Goal: Information Seeking & Learning: Find specific fact

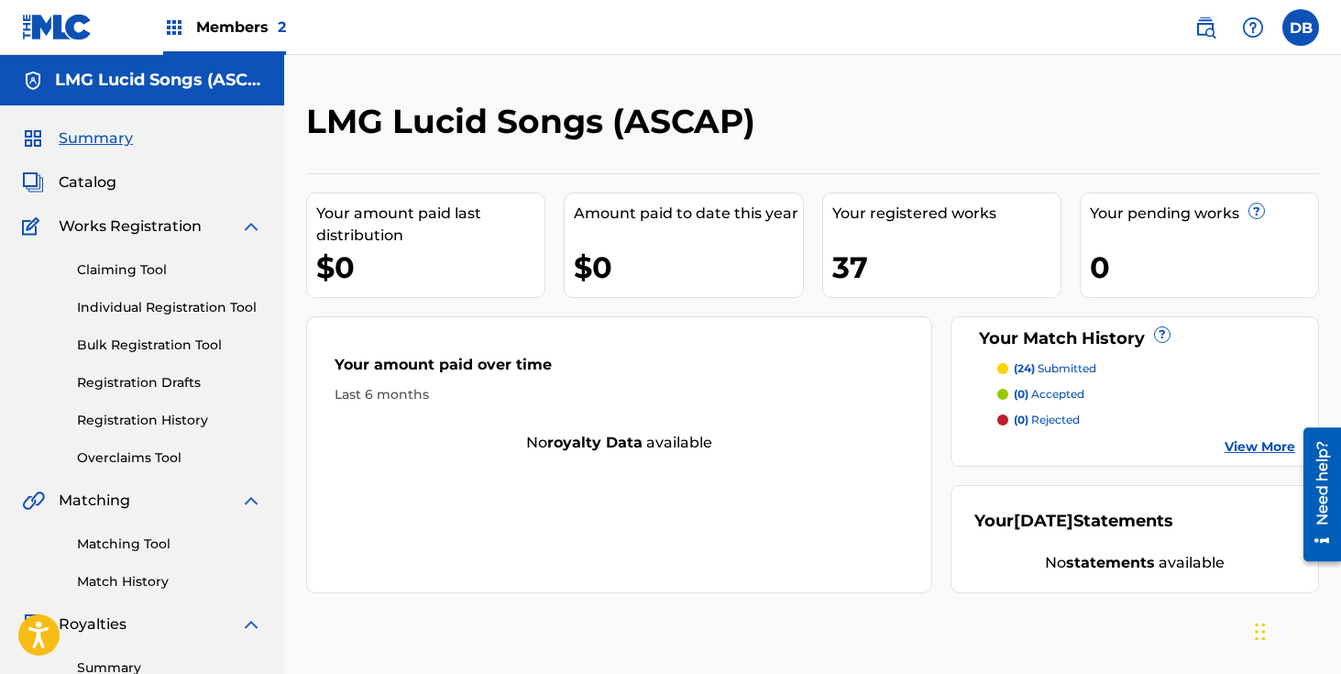
click at [227, 30] on span "Members 2" at bounding box center [241, 27] width 90 height 21
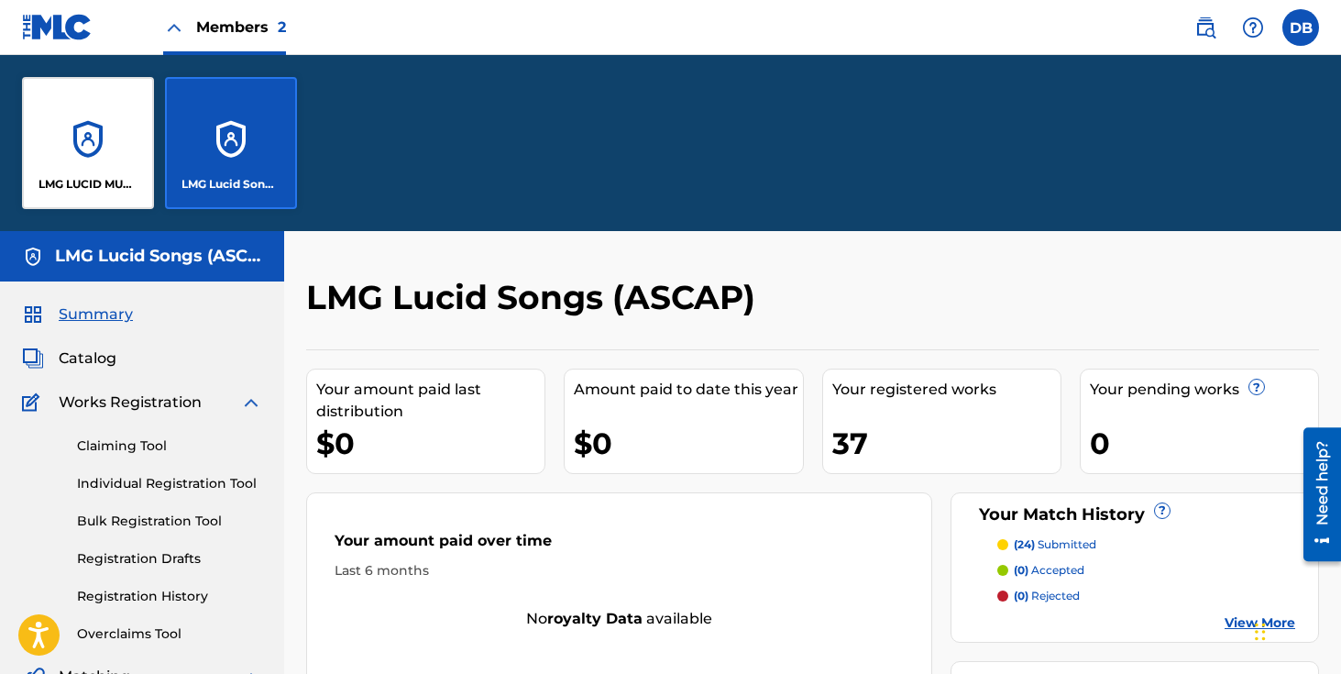
click at [117, 94] on div "LMG LUCID MUSIC" at bounding box center [88, 143] width 132 height 132
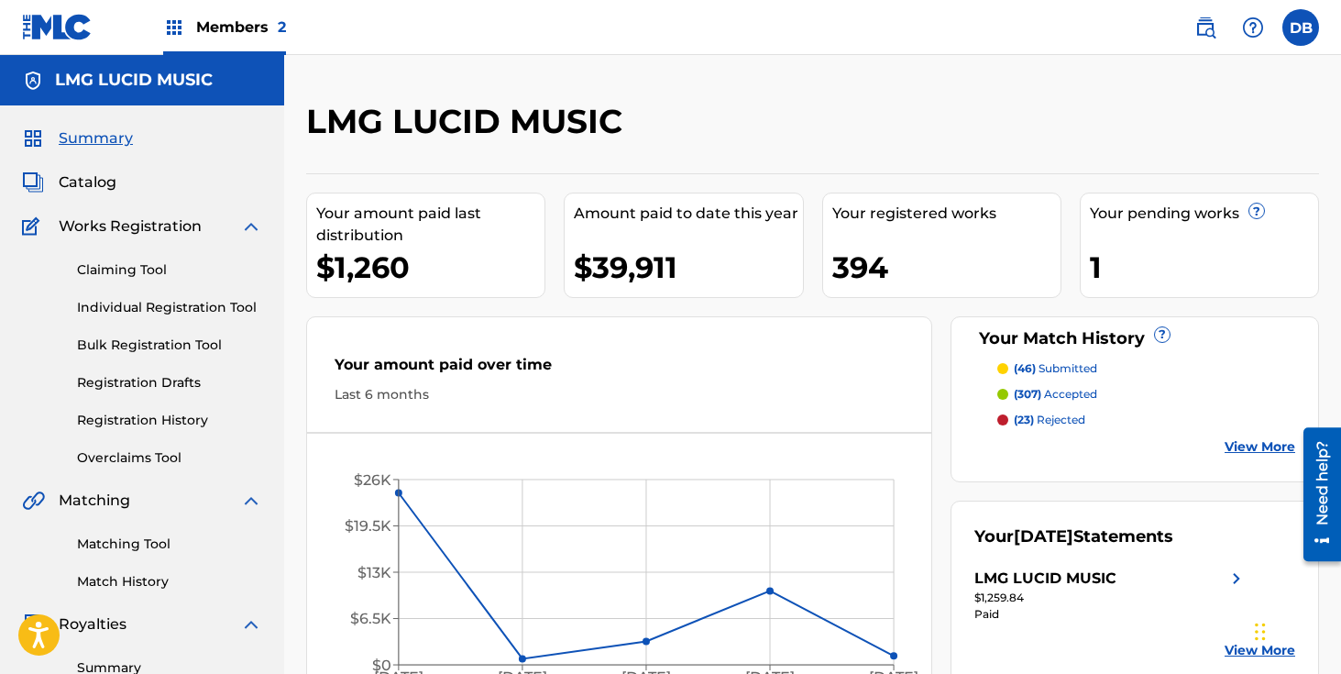
click at [1209, 24] on img at bounding box center [1205, 28] width 22 height 22
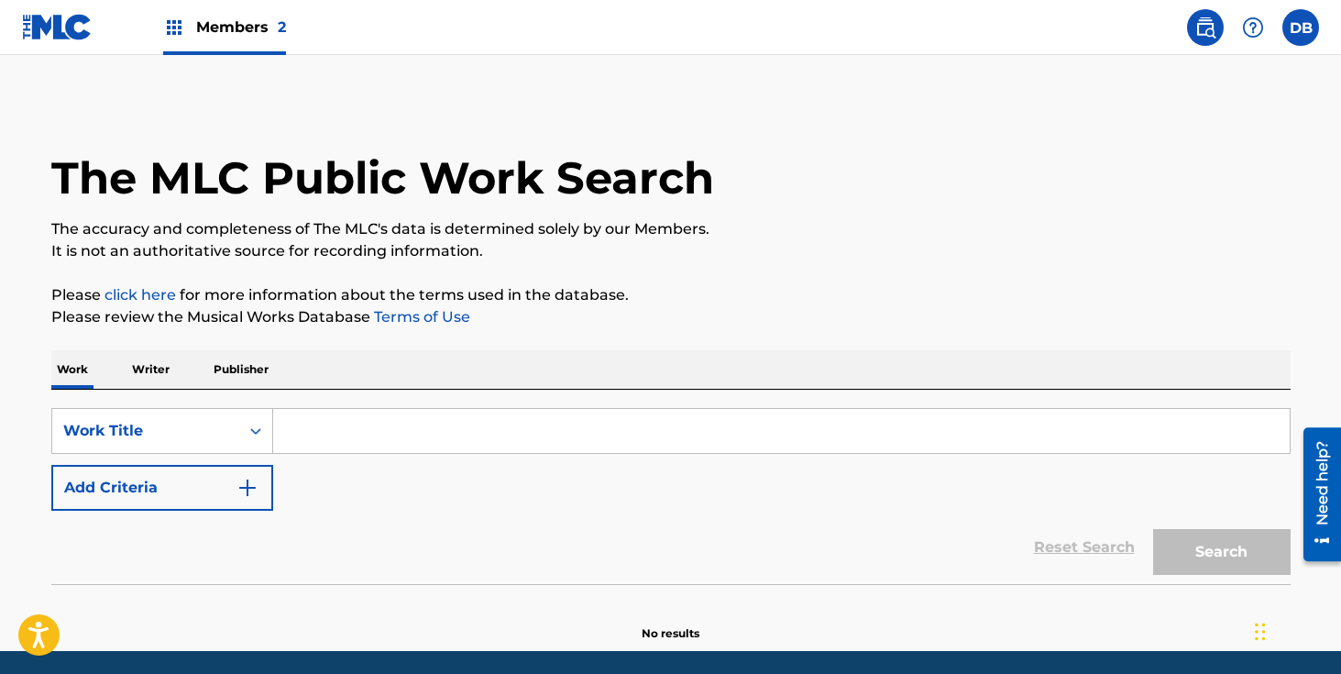
click at [479, 441] on input "Search Form" at bounding box center [781, 431] width 1017 height 44
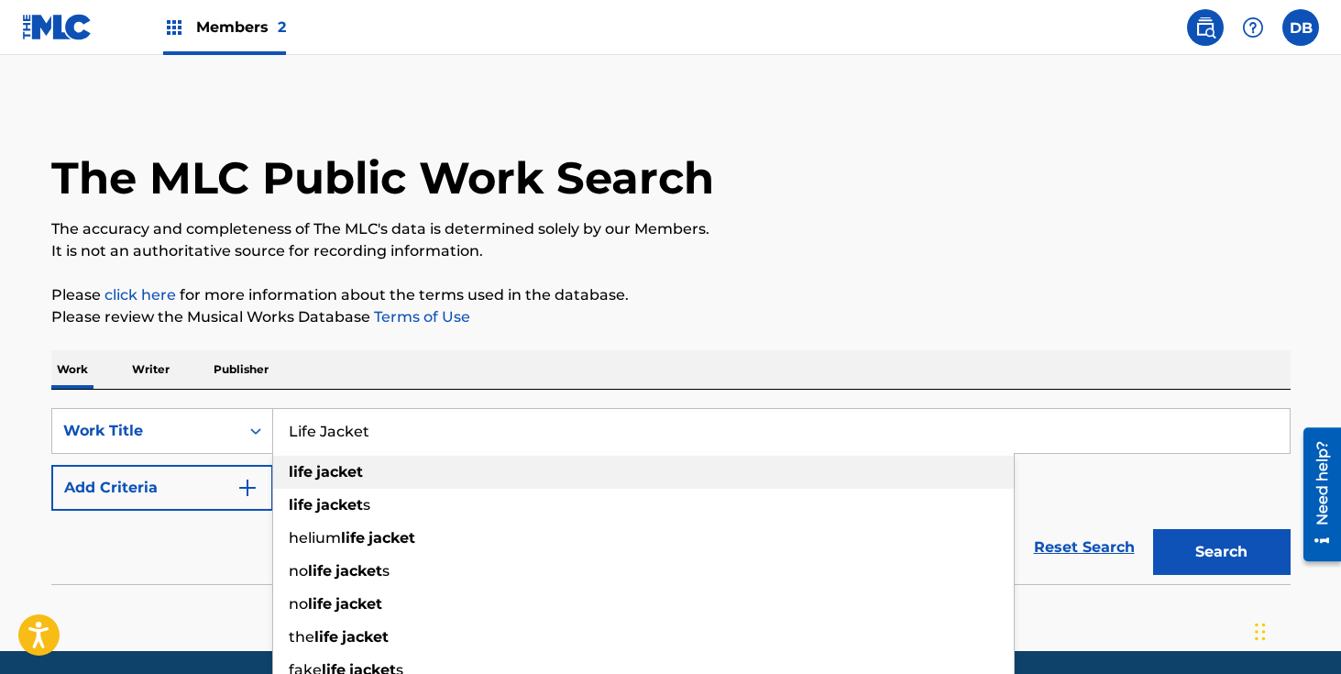
click at [326, 475] on strong "jacket" at bounding box center [339, 471] width 47 height 17
type input "life jacket"
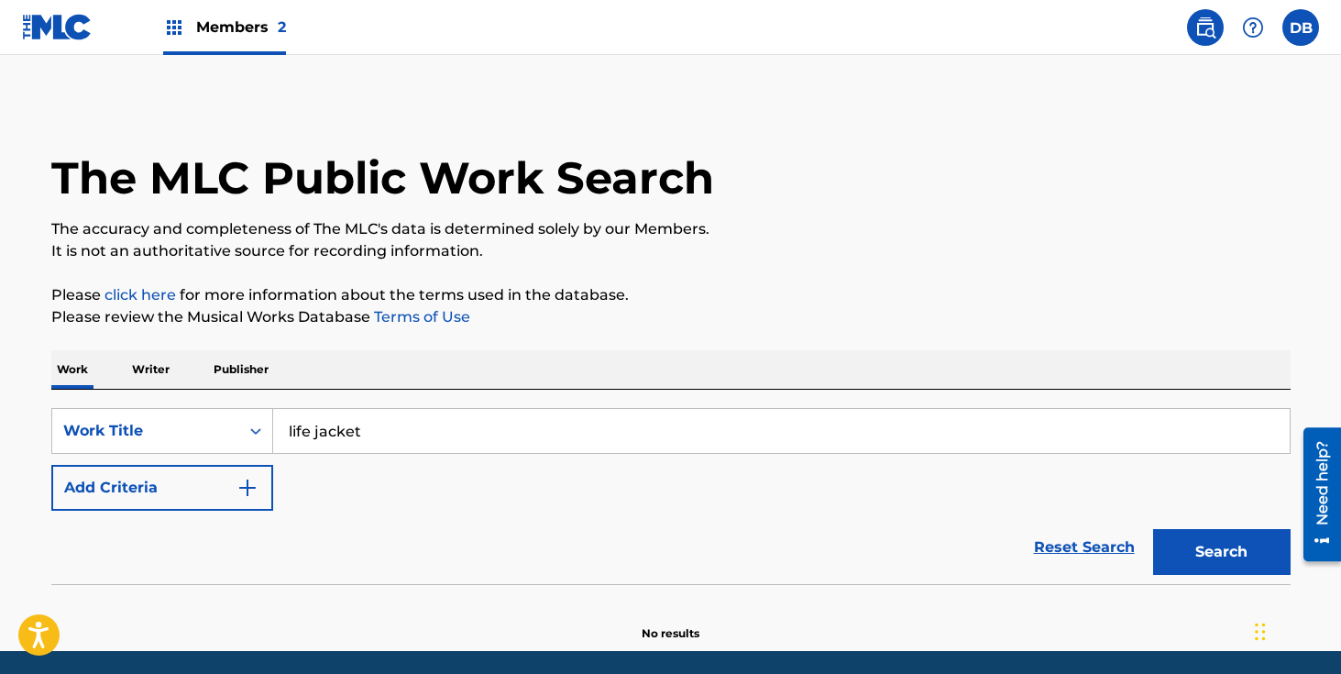
click at [259, 489] on button "Add Criteria" at bounding box center [162, 488] width 222 height 46
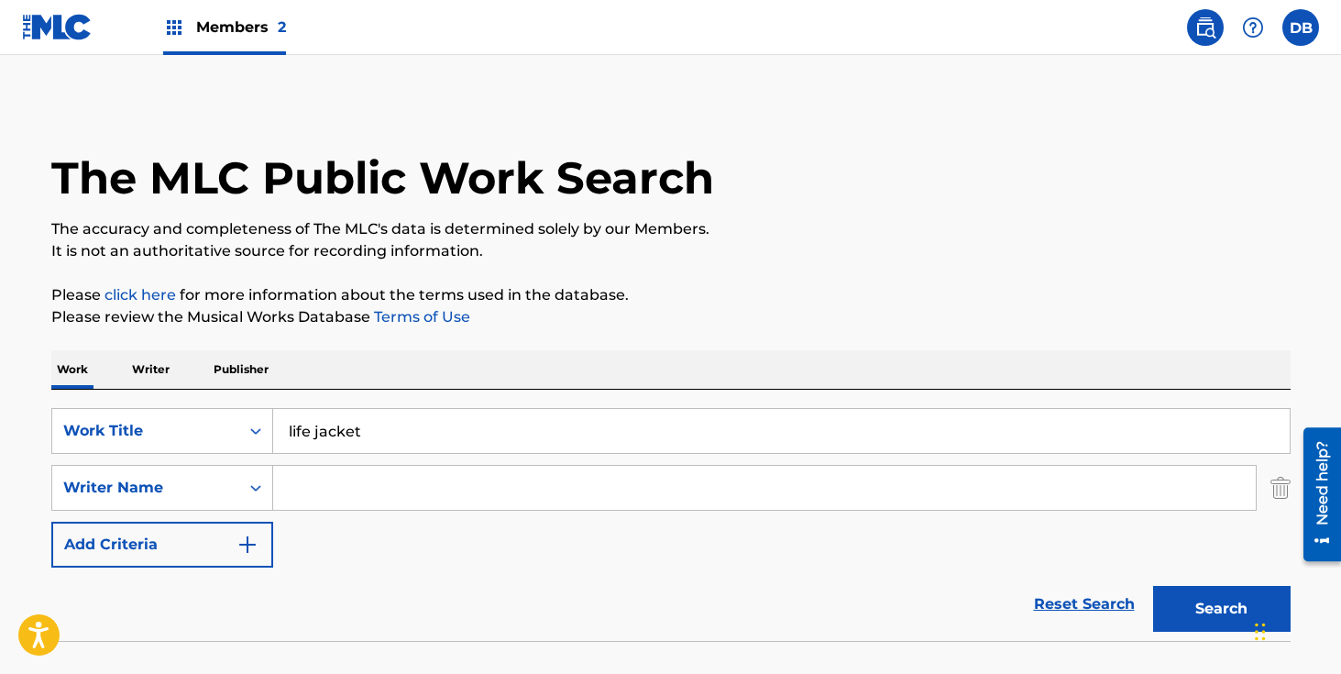
click at [318, 492] on input "Search Form" at bounding box center [764, 488] width 983 height 44
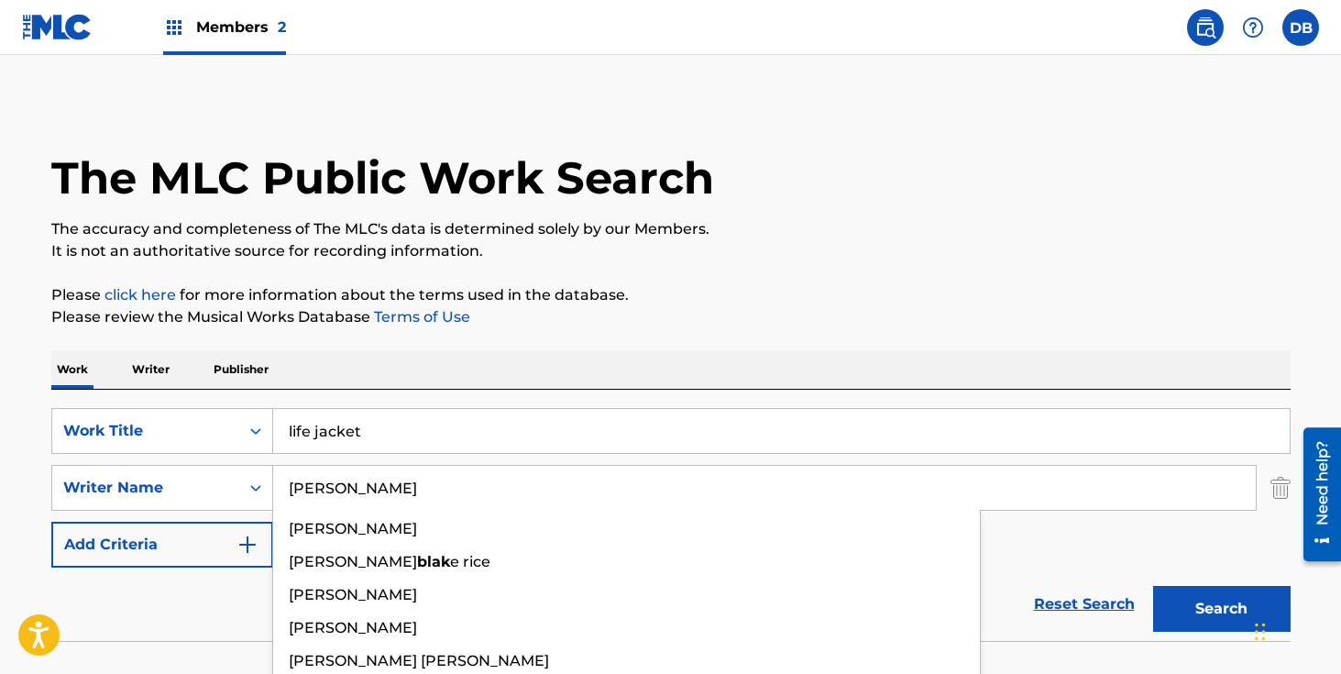
type input "[PERSON_NAME]"
click at [1153, 586] on button "Search" at bounding box center [1222, 609] width 138 height 46
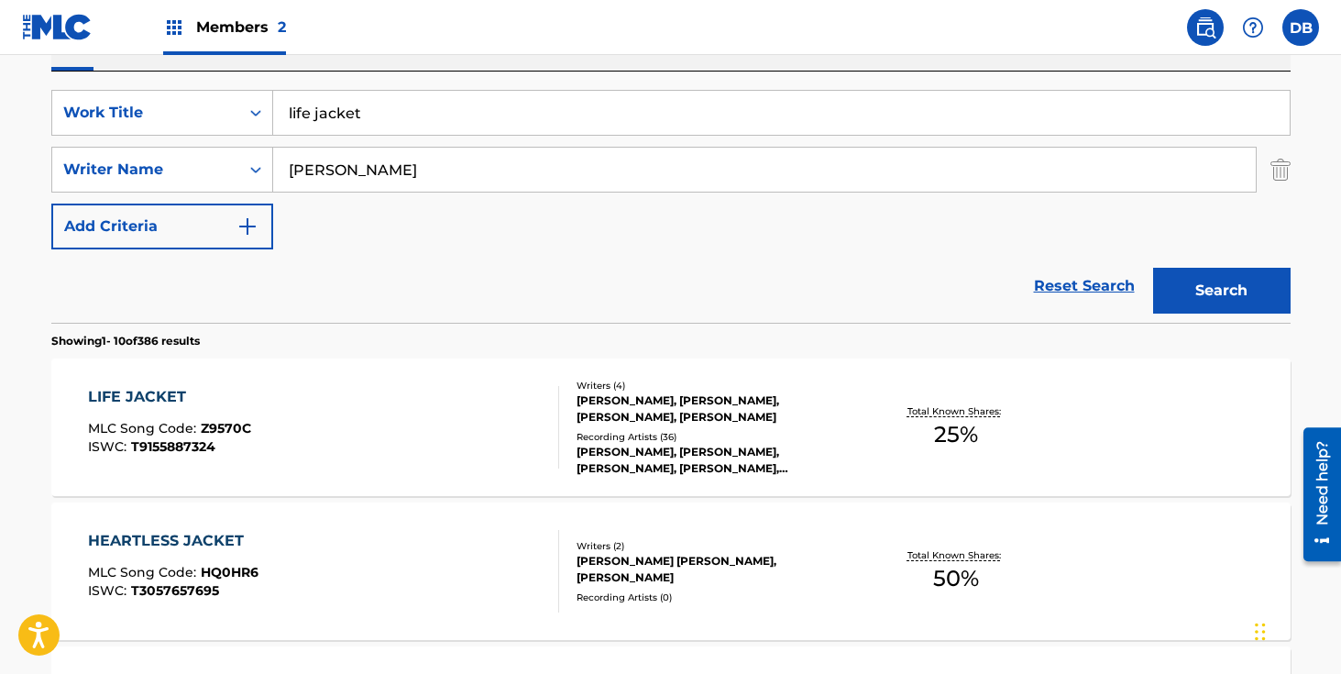
scroll to position [340, 0]
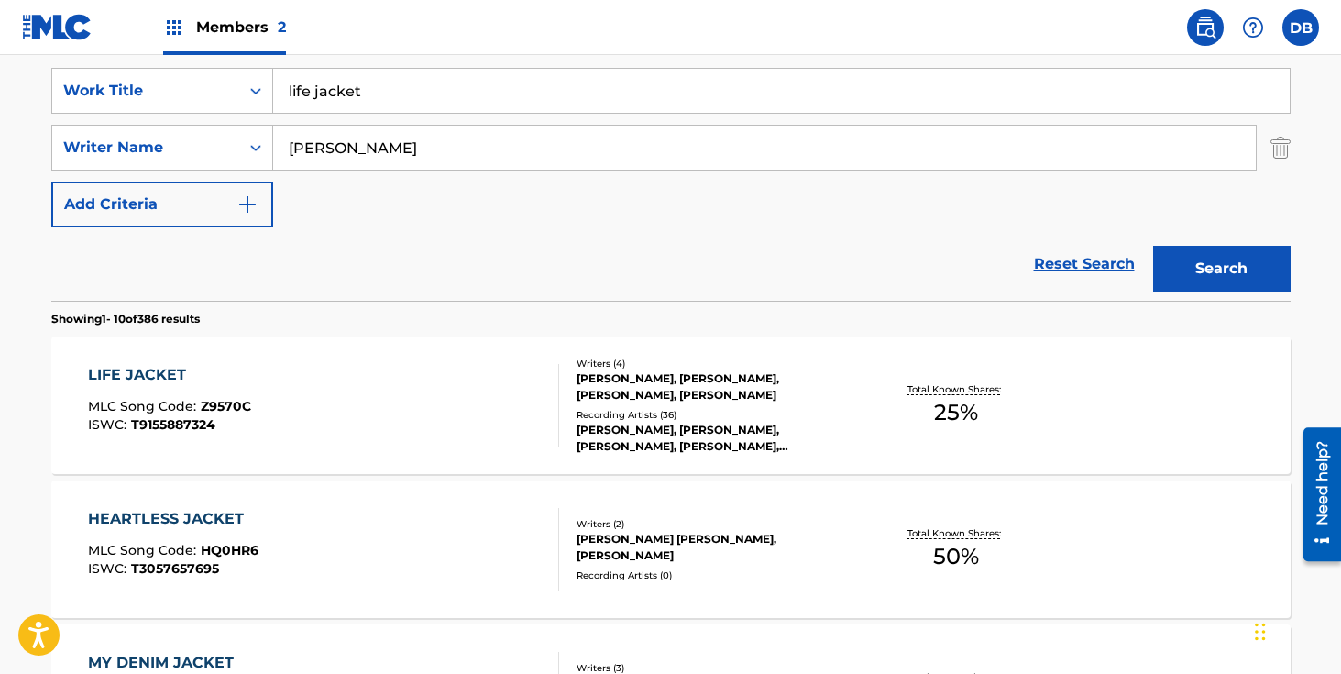
click at [657, 433] on div "[PERSON_NAME], [PERSON_NAME], [PERSON_NAME], [PERSON_NAME], [PERSON_NAME]|SUGA …" at bounding box center [715, 438] width 277 height 33
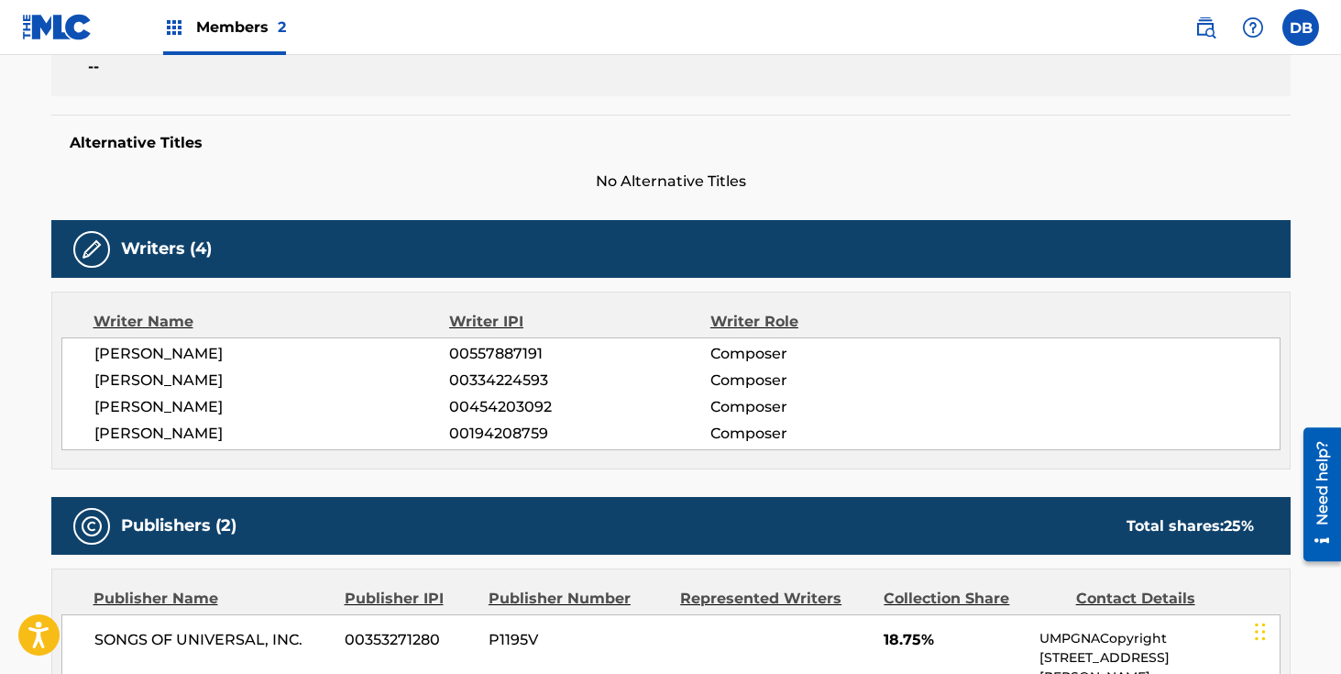
scroll to position [268, 0]
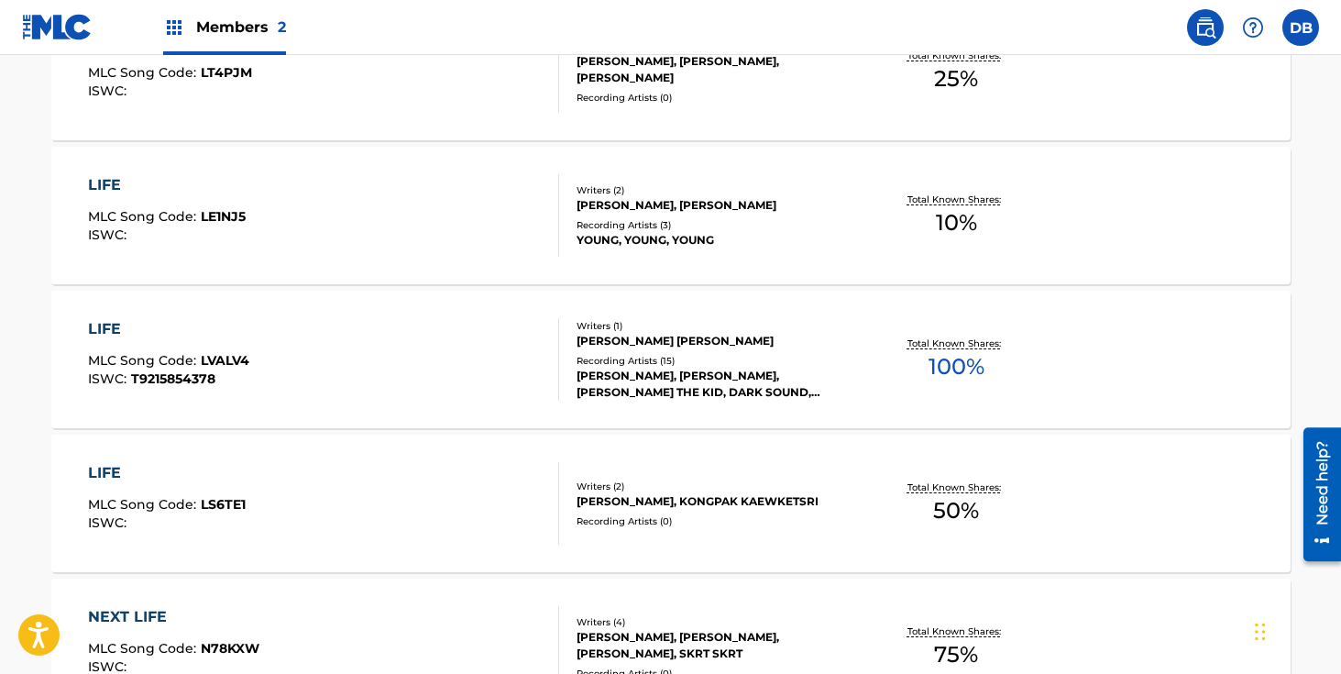
scroll to position [1204, 0]
